Goal: Find specific page/section: Find specific page/section

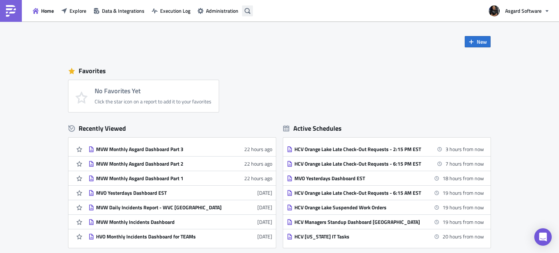
click at [251, 13] on button "button" at bounding box center [247, 10] width 11 height 11
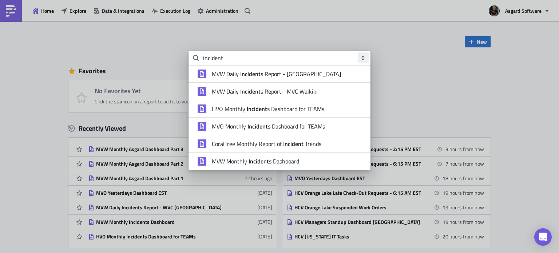
type input "incident"
click at [290, 96] on li "MVW Daily Incident s Report - MVC Waikiki" at bounding box center [279, 91] width 182 height 17
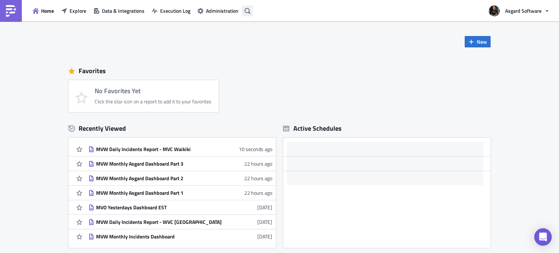
click at [244, 11] on button "button" at bounding box center [247, 10] width 11 height 11
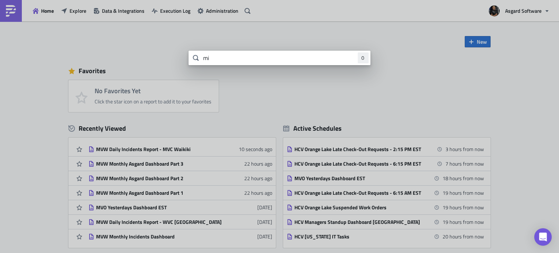
type input "m"
type input "waikiki"
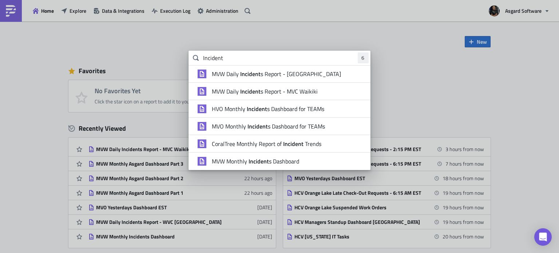
type input "Incident"
click at [303, 131] on li "MVO Monthly Incident s Dashboard for TEAMs" at bounding box center [279, 125] width 182 height 17
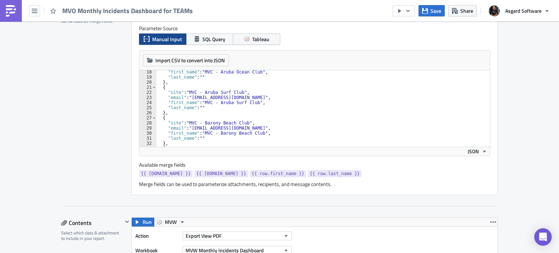
scroll to position [145, 0]
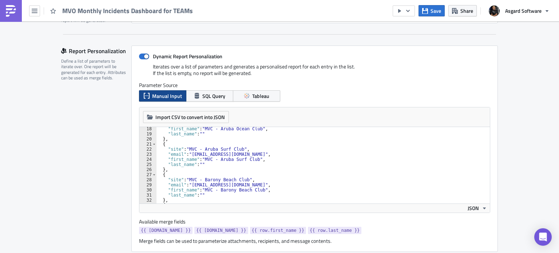
type textarea ""email": "[EMAIL_ADDRESS][DOMAIN_NAME]","
click at [308, 156] on div ""first_name" : "MVC - Aruba Ocean Club" , "last_name" : "" } , { "site" : "MVC …" at bounding box center [320, 169] width 328 height 87
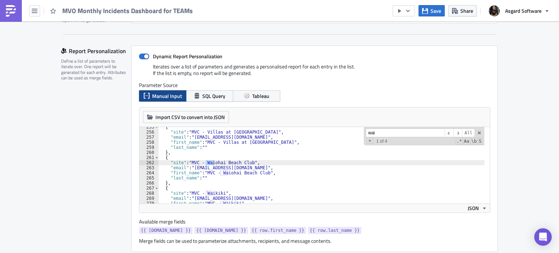
scroll to position [1296, 0]
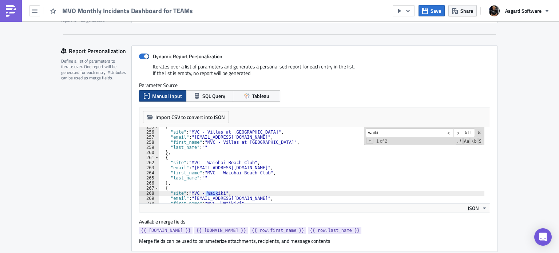
type input "waiki"
click at [207, 191] on div "{ "site" : "MVC - Villas at [MEDICAL_DATA]" , "email" : "[EMAIL_ADDRESS][DOMAIN…" at bounding box center [321, 165] width 325 height 76
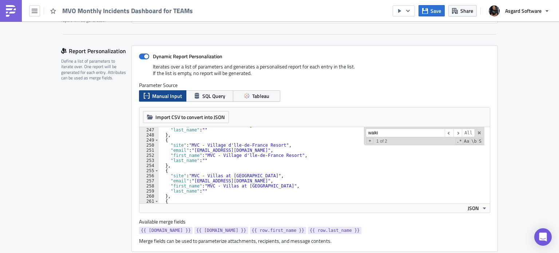
scroll to position [1230, 0]
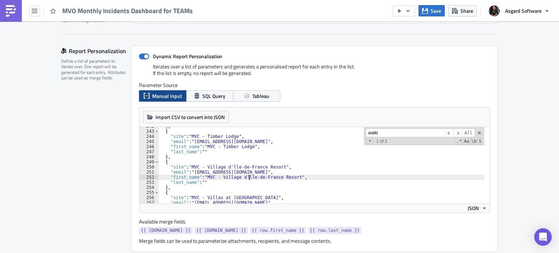
click at [246, 175] on div "} , { "site" : "MVC - Timber Lodge" , "email" : "[EMAIL_ADDRESS][DOMAIN_NAME]" …" at bounding box center [322, 167] width 326 height 87
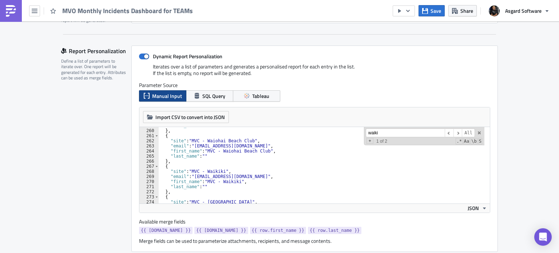
scroll to position [1339, 0]
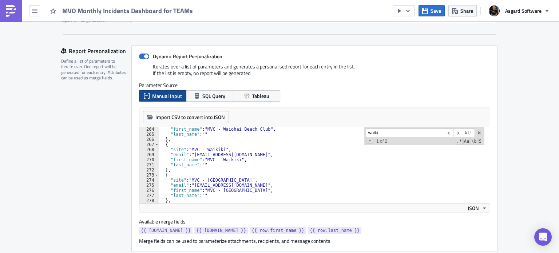
click at [283, 152] on div ""first_name" : "MVC - Waiohai Beach Club" , "last_name" : "" } , { "site" : "MV…" at bounding box center [322, 170] width 326 height 87
type textarea ""email": "[EMAIL_ADDRESS][DOMAIN_NAME]","
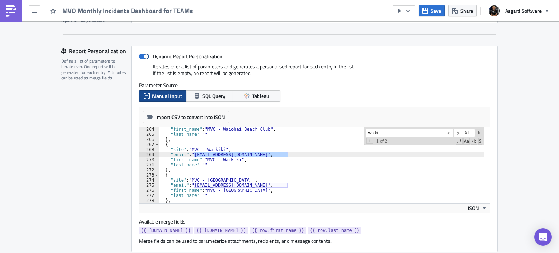
drag, startPoint x: 284, startPoint y: 154, endPoint x: 191, endPoint y: 154, distance: 93.8
click at [191, 154] on div ""first_name" : "MVC - Waiohai Beach Club" , "last_name" : "" } , { "site" : "MV…" at bounding box center [322, 170] width 326 height 87
